Goal: Download file/media

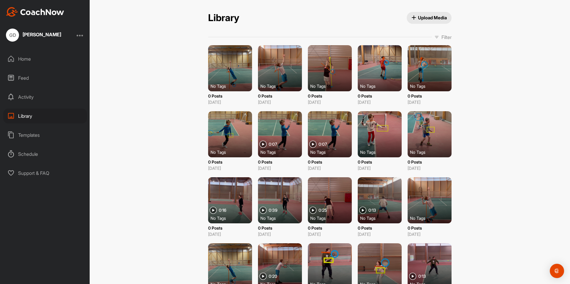
click at [26, 60] on div "Home" at bounding box center [45, 58] width 84 height 15
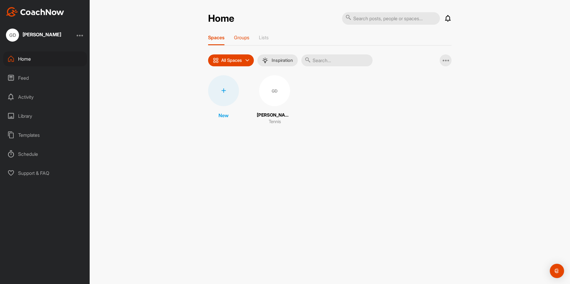
click at [240, 37] on p "Groups" at bounding box center [241, 37] width 15 height 6
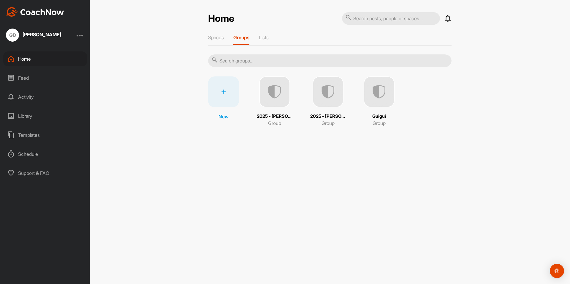
click at [275, 98] on img at bounding box center [274, 91] width 31 height 31
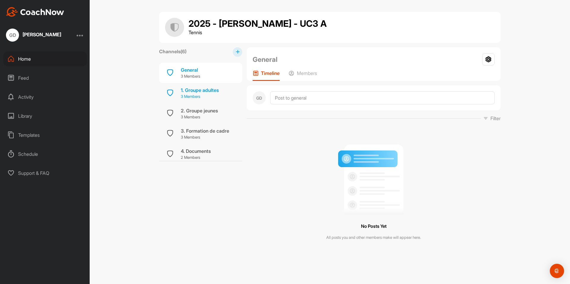
click at [199, 95] on p "3 Members" at bounding box center [200, 97] width 38 height 6
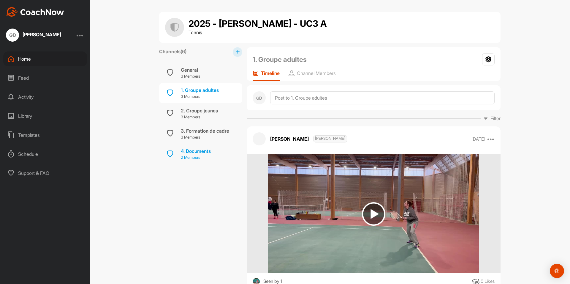
click at [201, 153] on div "4. Documents" at bounding box center [196, 150] width 30 height 7
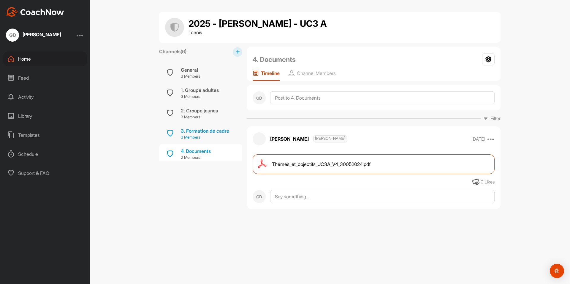
scroll to position [44, 0]
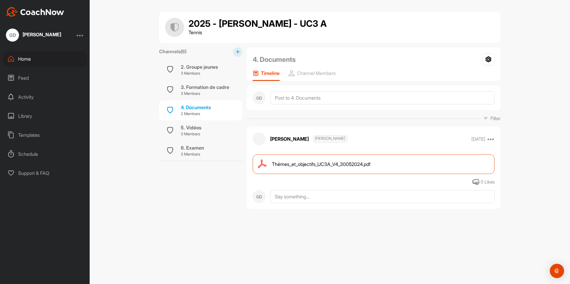
click at [319, 164] on span "Thémes_et_objectifs_UC3A_V4_30052024.pdf" at bounding box center [321, 163] width 99 height 7
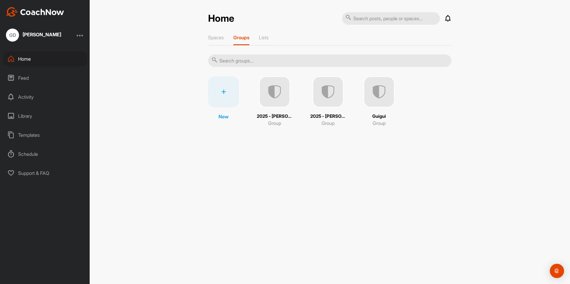
click at [334, 101] on img at bounding box center [328, 91] width 31 height 31
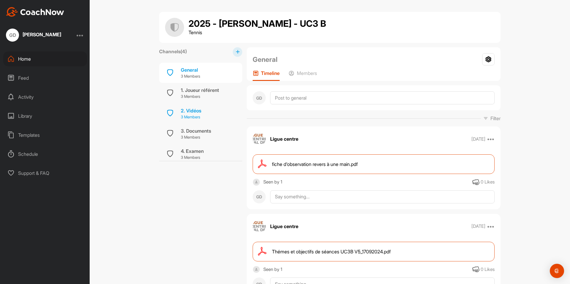
scroll to position [3, 0]
click at [198, 129] on div "3. Documents" at bounding box center [196, 127] width 30 height 7
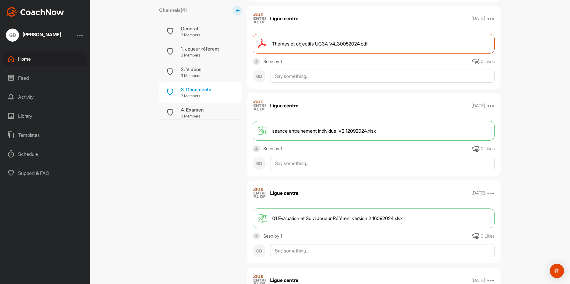
scroll to position [853, 0]
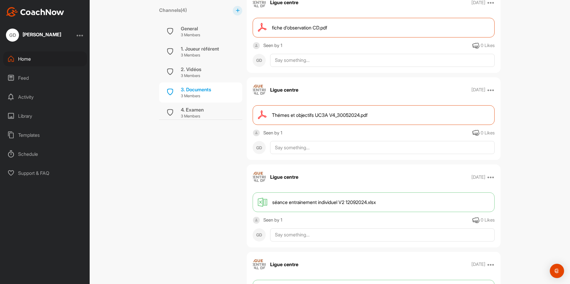
click at [310, 113] on span "Thémes et objectifs UC3A V4_30052024.pdf" at bounding box center [320, 114] width 96 height 7
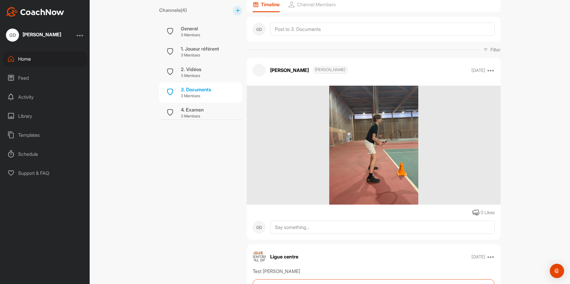
scroll to position [0, 0]
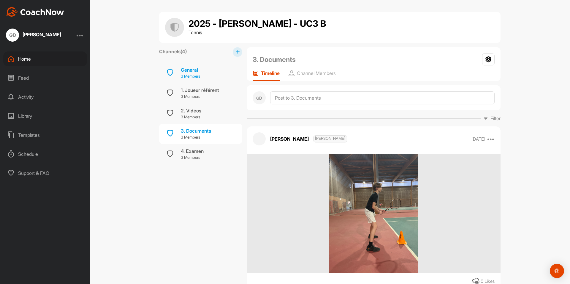
click at [192, 75] on p "3 Members" at bounding box center [190, 76] width 19 height 6
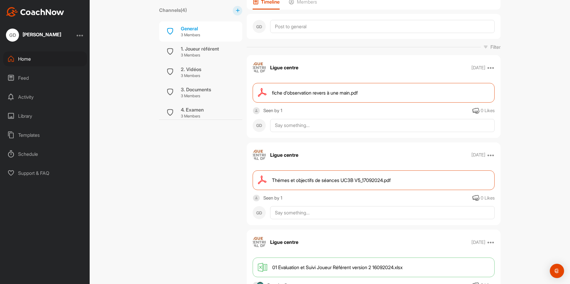
scroll to position [107, 0]
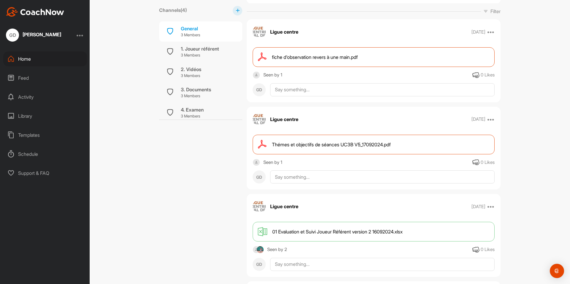
click at [326, 143] on span "Thémes et objectifs de séances UC3B V5_17092024.pdf" at bounding box center [331, 144] width 119 height 7
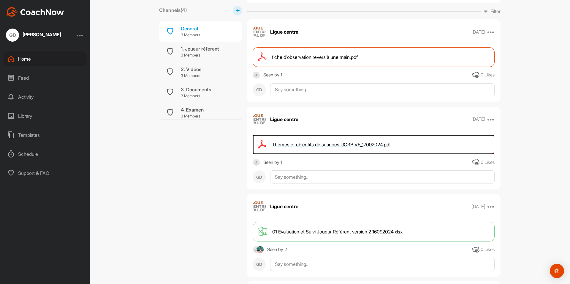
scroll to position [0, 0]
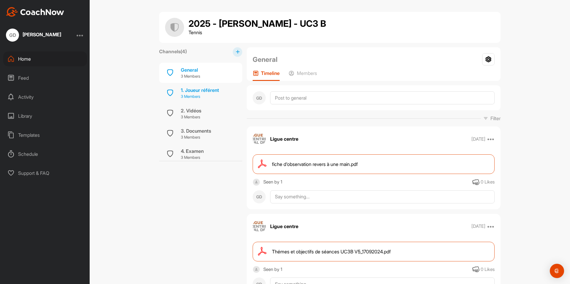
click at [198, 91] on div "1. Joueur référent" at bounding box center [200, 89] width 38 height 7
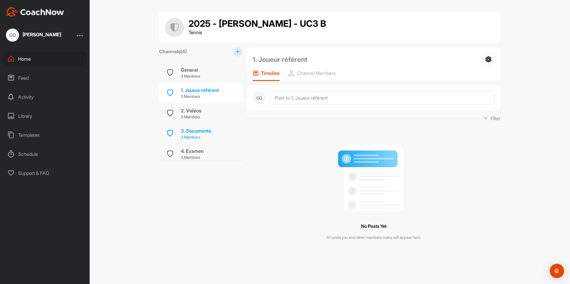
click at [202, 134] on div "3. Documents" at bounding box center [196, 130] width 30 height 7
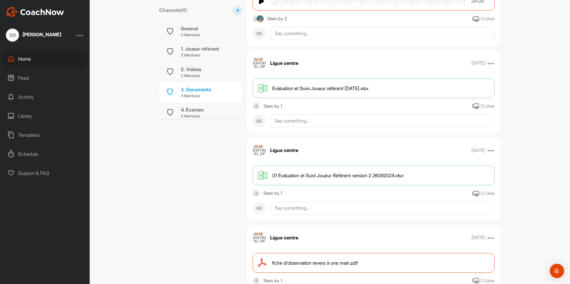
scroll to position [392, 0]
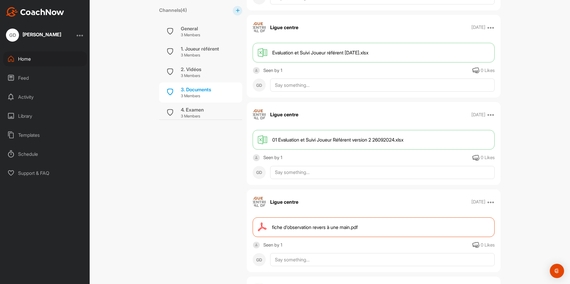
click at [332, 141] on span "01 Evaluation et Suivi Joueur Référent version 2 26092024.xlsx" at bounding box center [337, 139] width 131 height 7
